Goal: Task Accomplishment & Management: Use online tool/utility

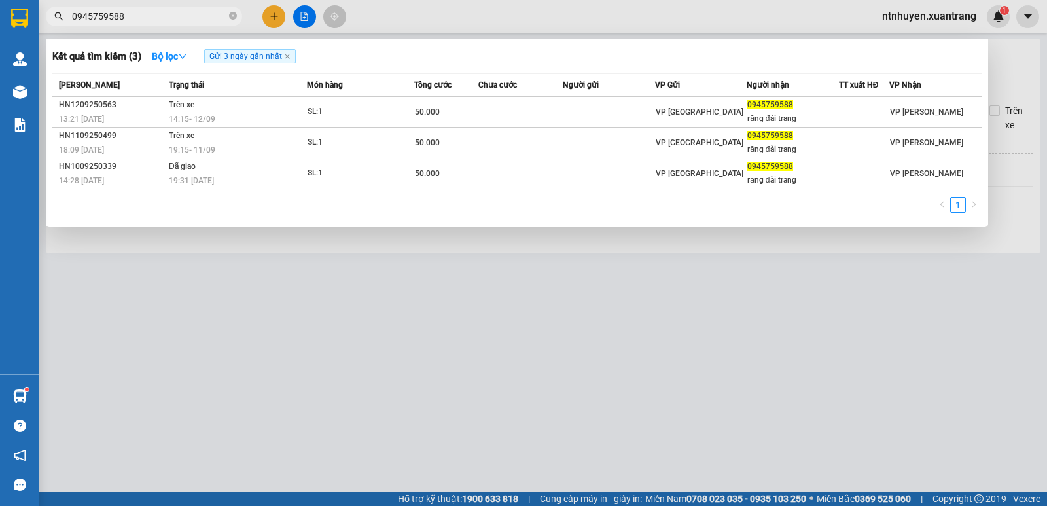
click at [185, 20] on input "0945759588" at bounding box center [149, 16] width 154 height 14
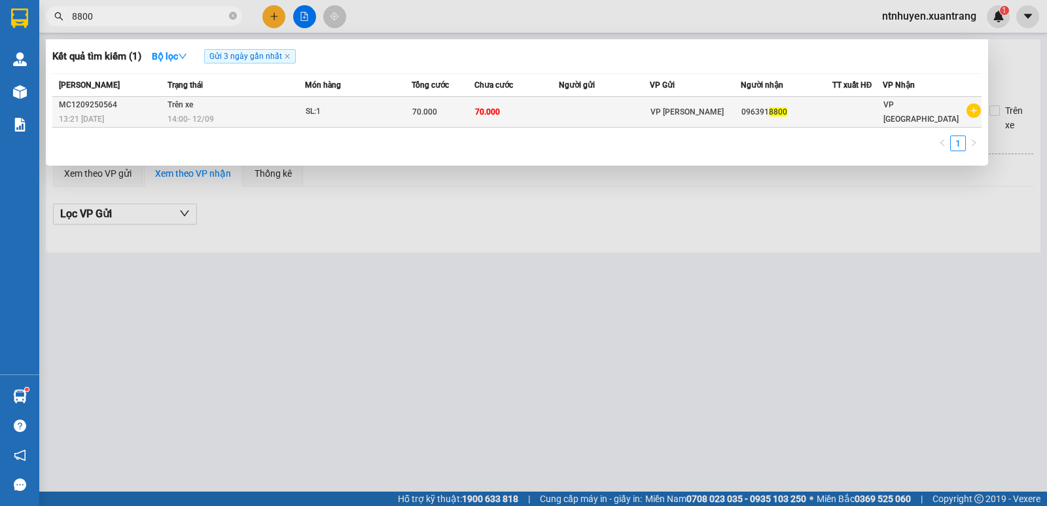
type input "8800"
click at [237, 116] on div "14:00 [DATE]" at bounding box center [235, 119] width 136 height 14
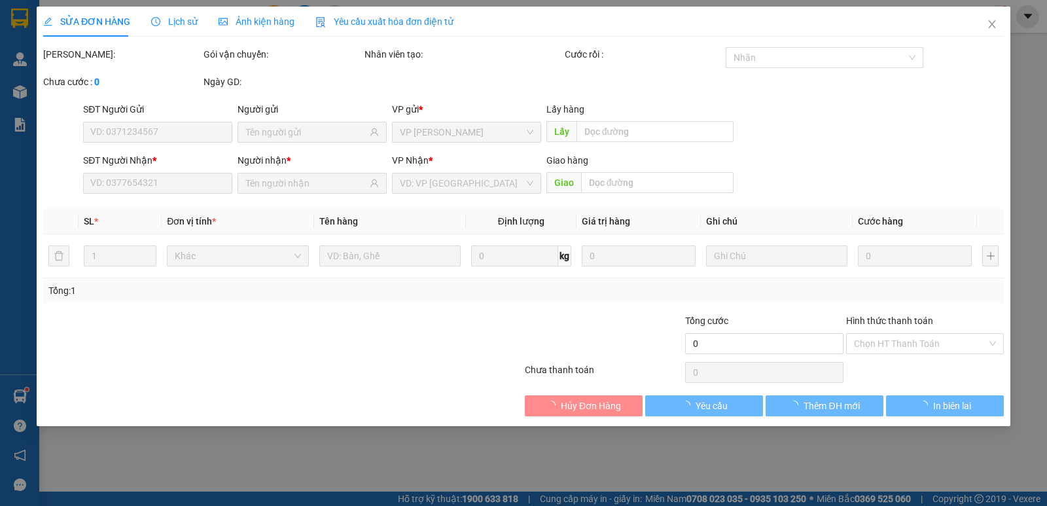
type input "0963918800"
type input "70.000"
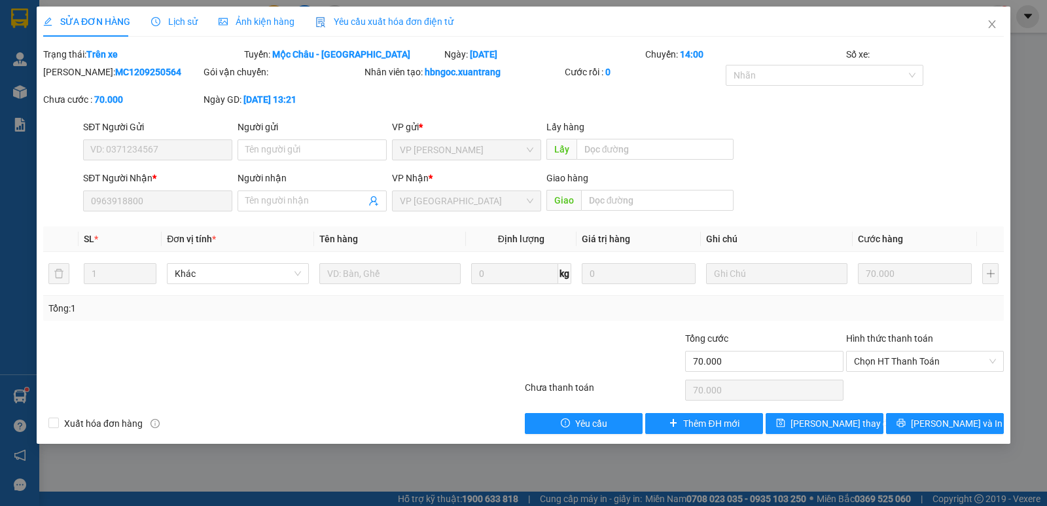
click at [266, 23] on span "Ảnh kiện hàng" at bounding box center [257, 21] width 76 height 10
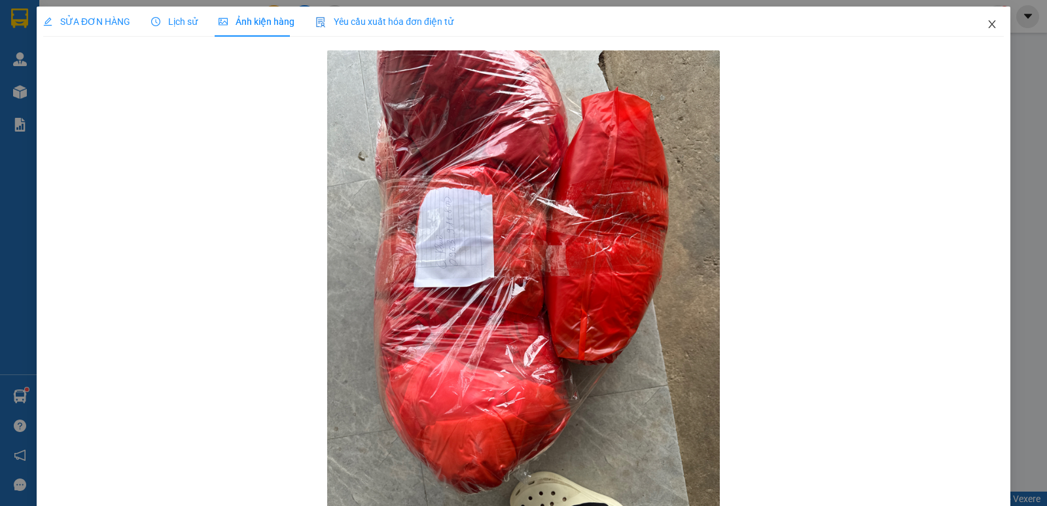
click at [987, 25] on icon "close" at bounding box center [992, 24] width 10 height 10
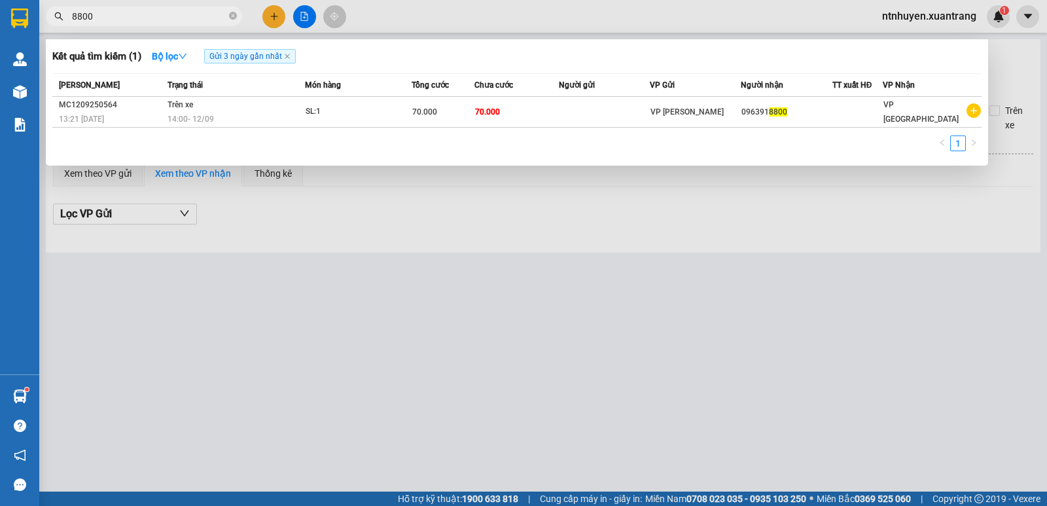
click at [169, 18] on input "8800" at bounding box center [149, 16] width 154 height 14
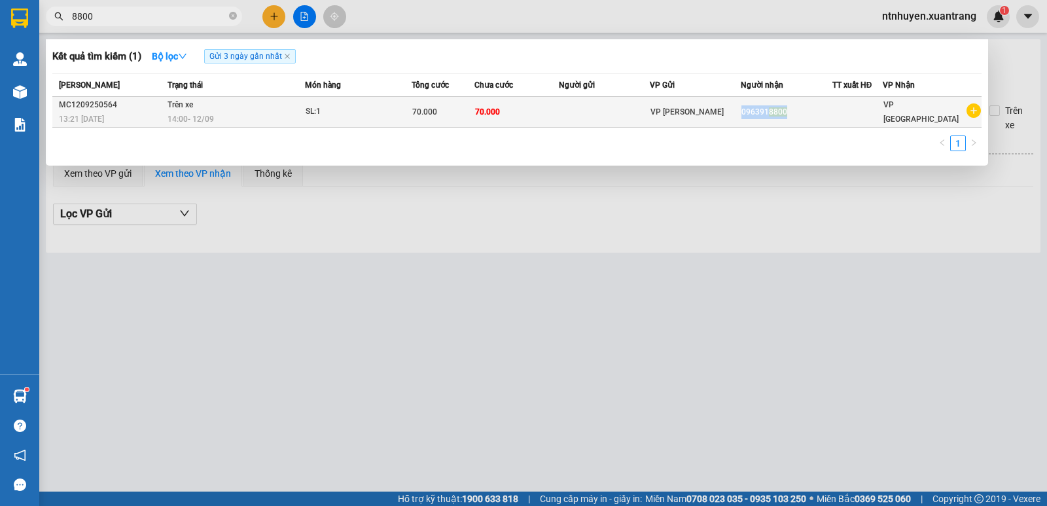
copy div "096391 8800"
drag, startPoint x: 747, startPoint y: 114, endPoint x: 801, endPoint y: 113, distance: 54.3
click at [801, 113] on td "096391 8800" at bounding box center [786, 112] width 91 height 31
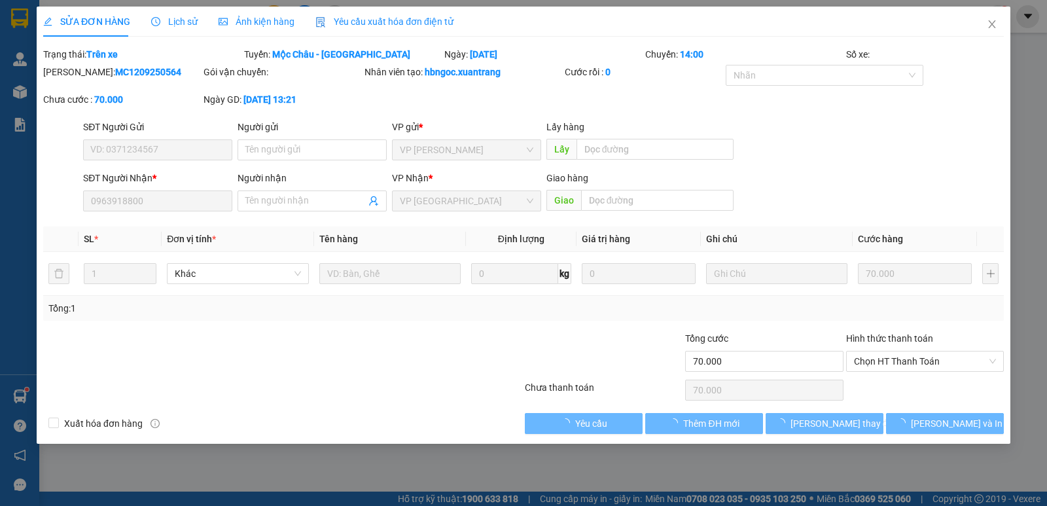
type input "0963918800"
type input "70.000"
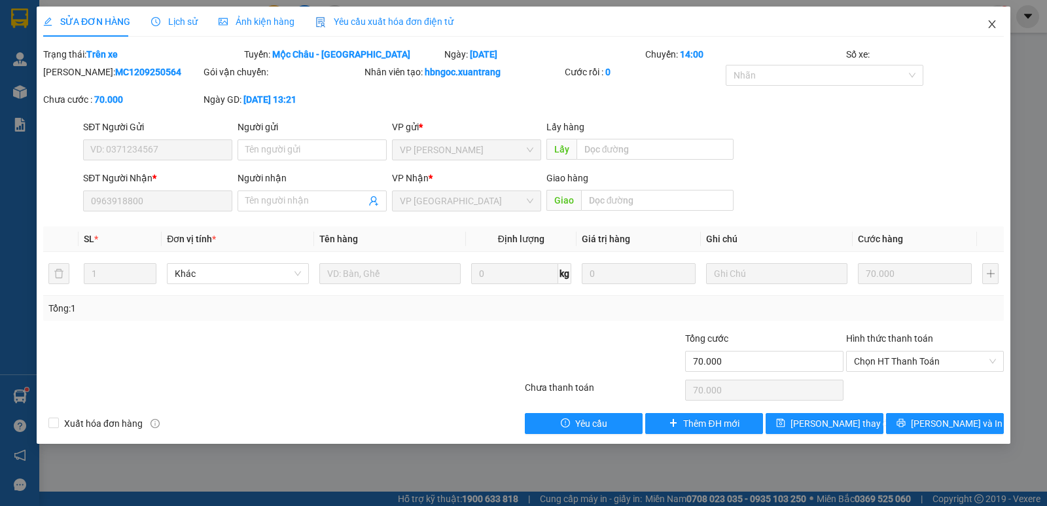
click at [994, 25] on icon "close" at bounding box center [992, 24] width 10 height 10
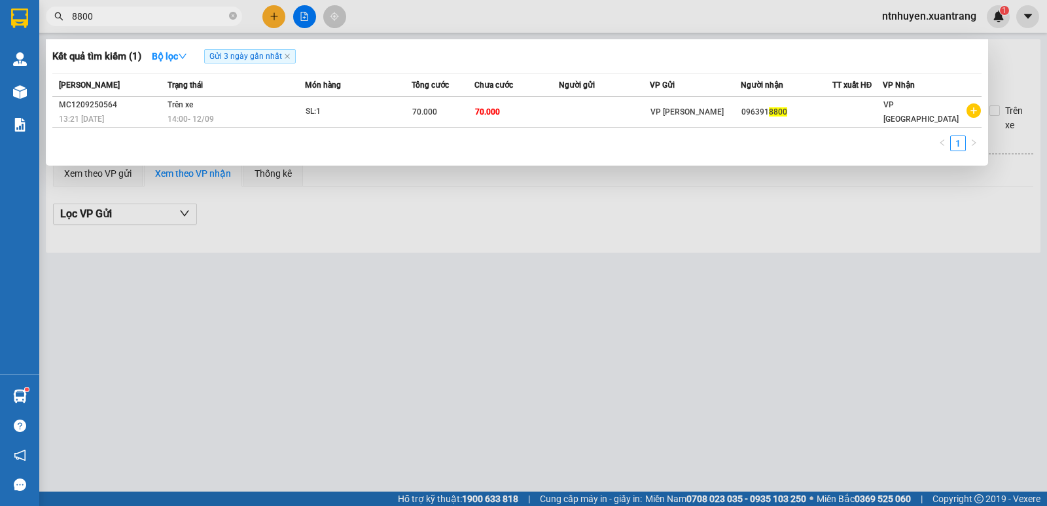
click at [136, 19] on input "8800" at bounding box center [149, 16] width 154 height 14
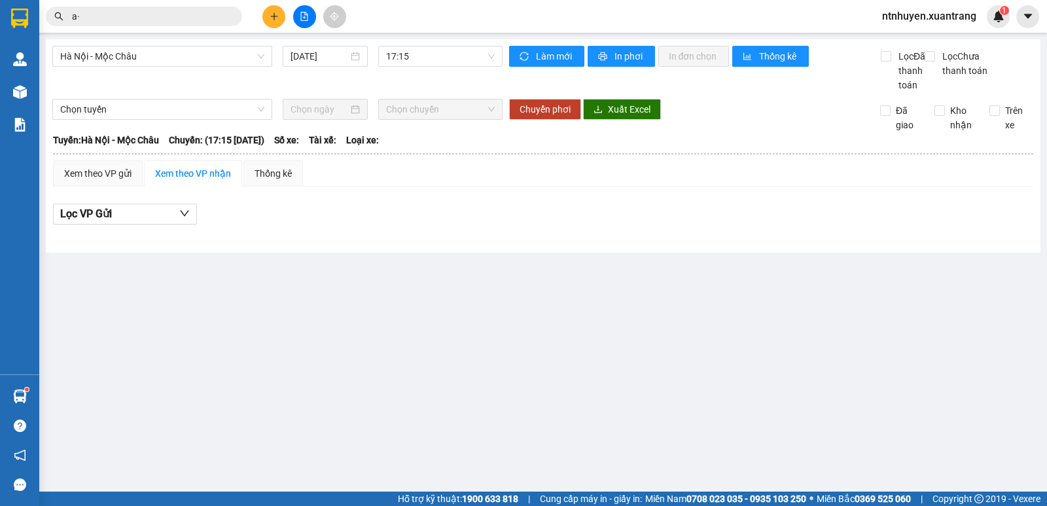
type input "a"
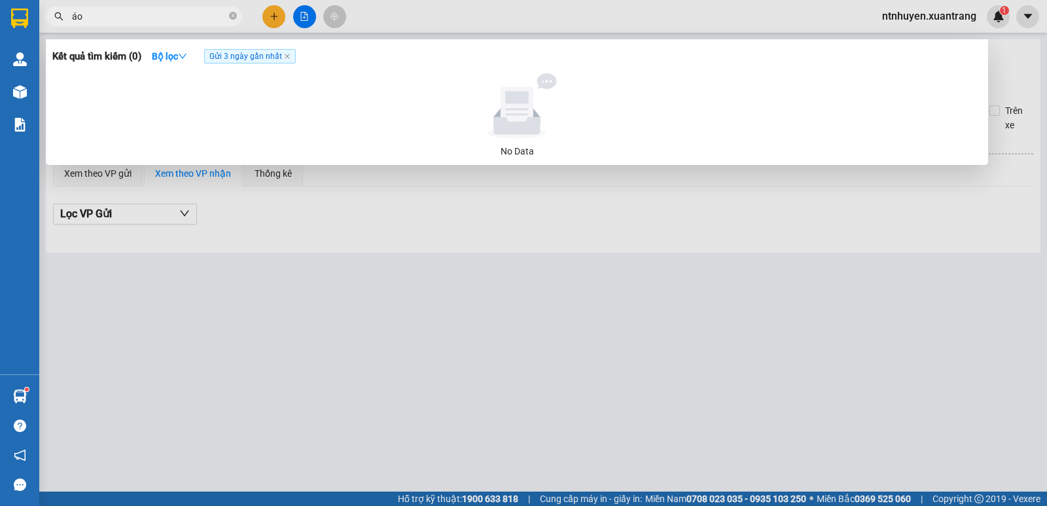
type input "á"
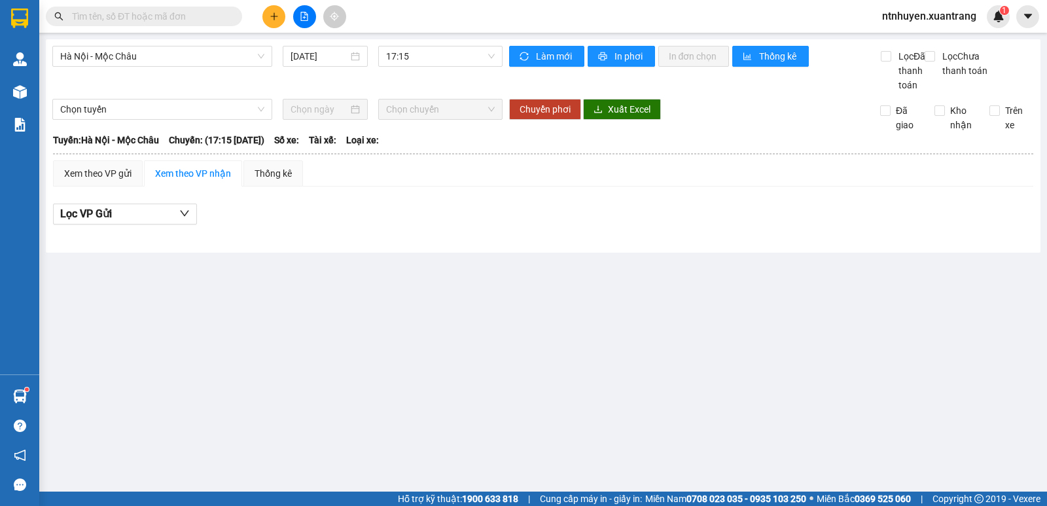
click at [154, 18] on input "text" at bounding box center [149, 16] width 154 height 14
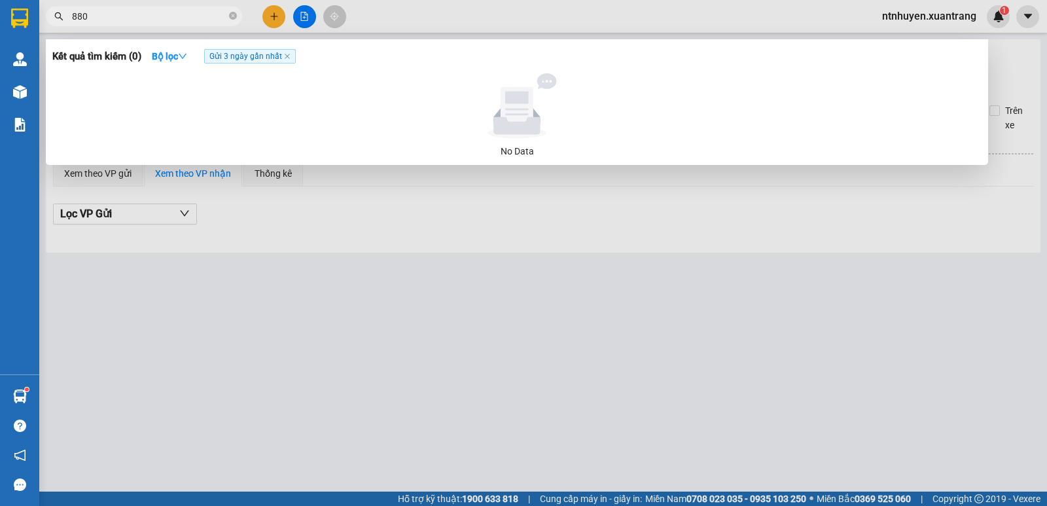
type input "8800"
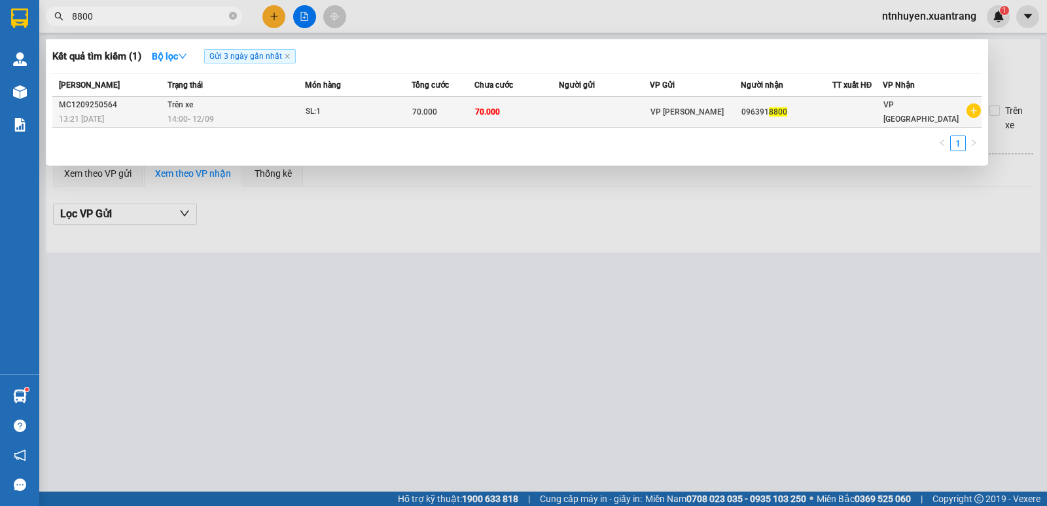
click at [356, 111] on div "SL: 1" at bounding box center [355, 112] width 98 height 14
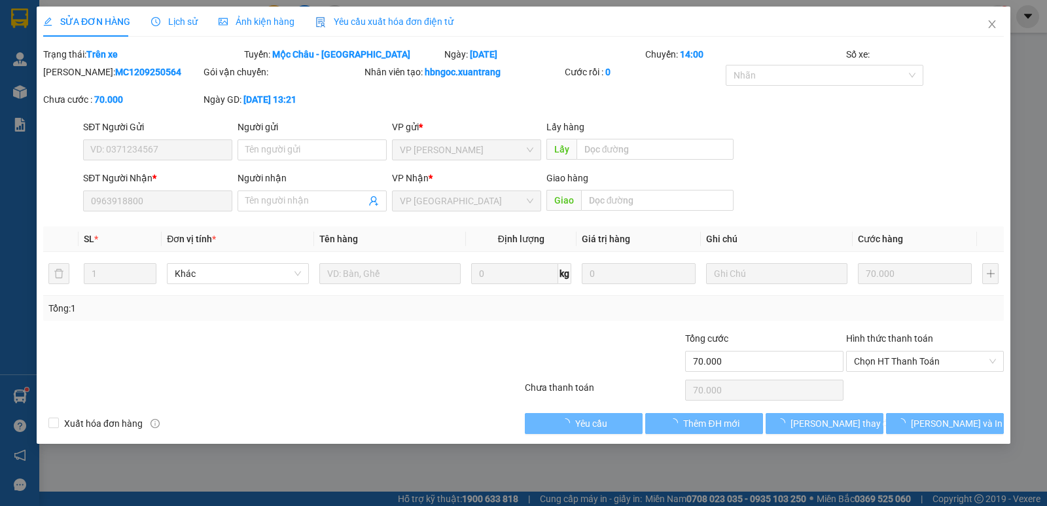
type input "0963918800"
type input "70.000"
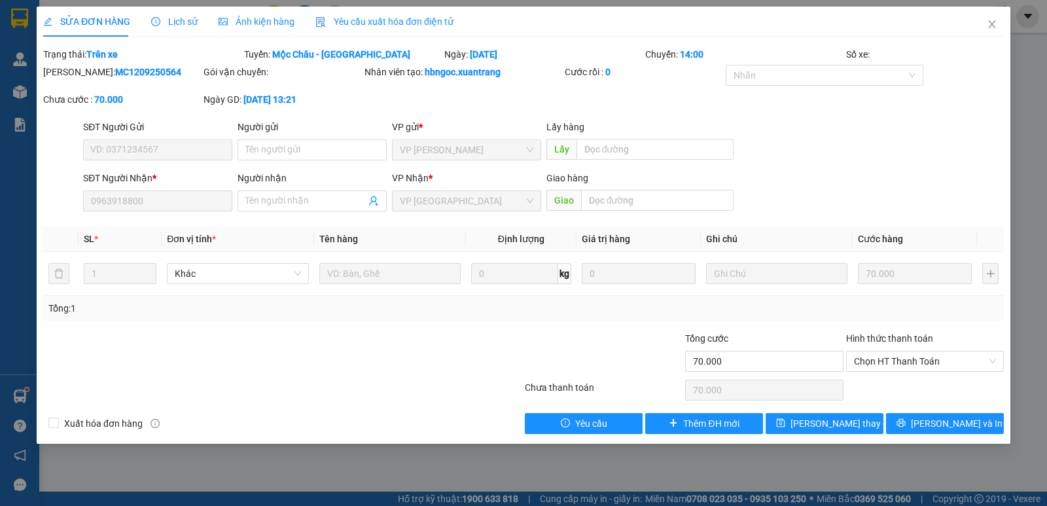
click at [254, 24] on span "Ảnh kiện hàng" at bounding box center [257, 21] width 76 height 10
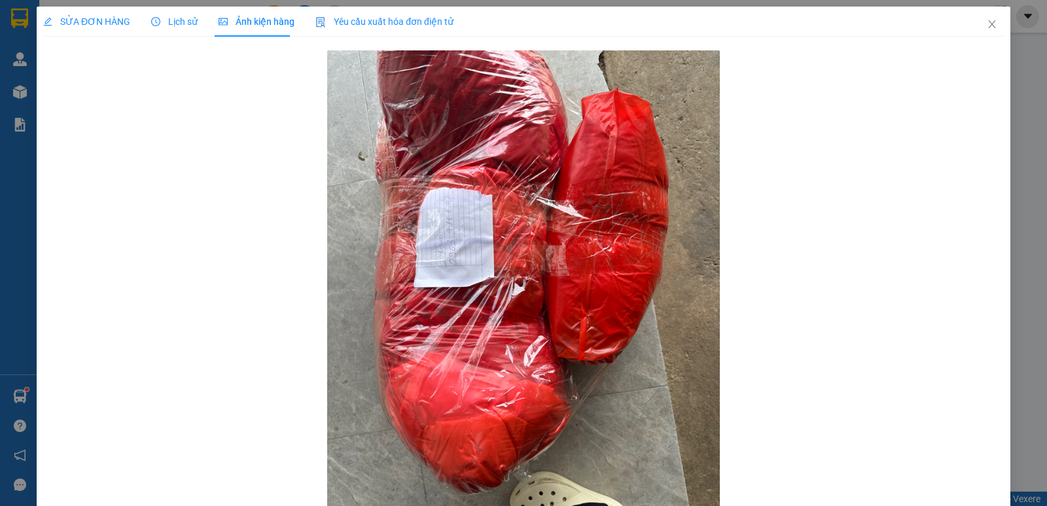
click at [108, 16] on span "SỬA ĐƠN HÀNG" at bounding box center [86, 21] width 87 height 10
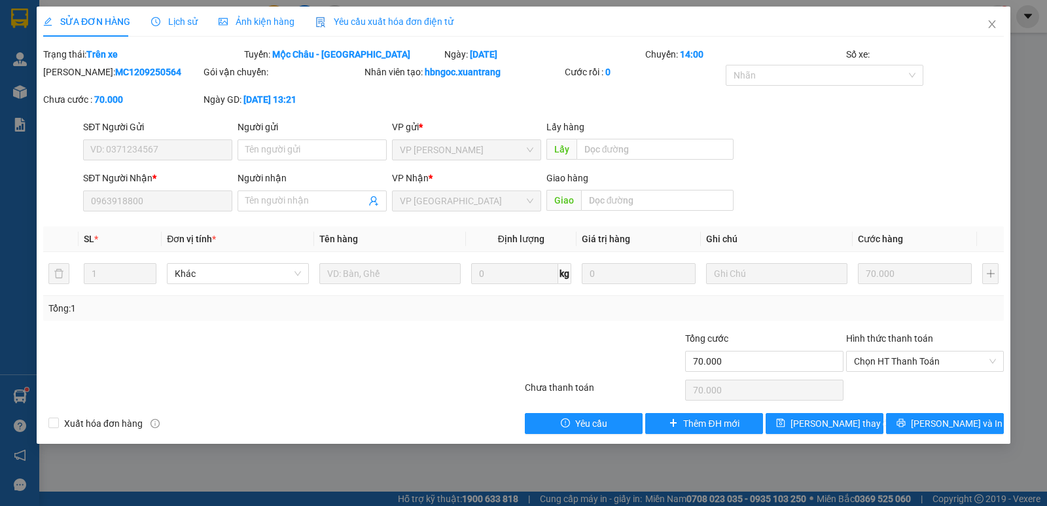
click at [267, 29] on div "Ảnh kiện hàng" at bounding box center [257, 22] width 76 height 30
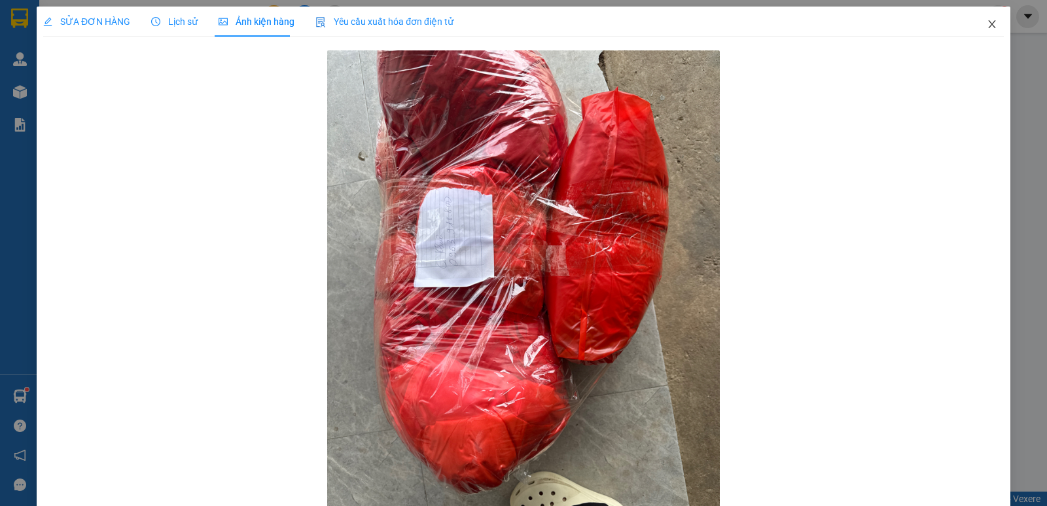
click at [987, 25] on icon "close" at bounding box center [992, 24] width 10 height 10
